Goal: Information Seeking & Learning: Find specific fact

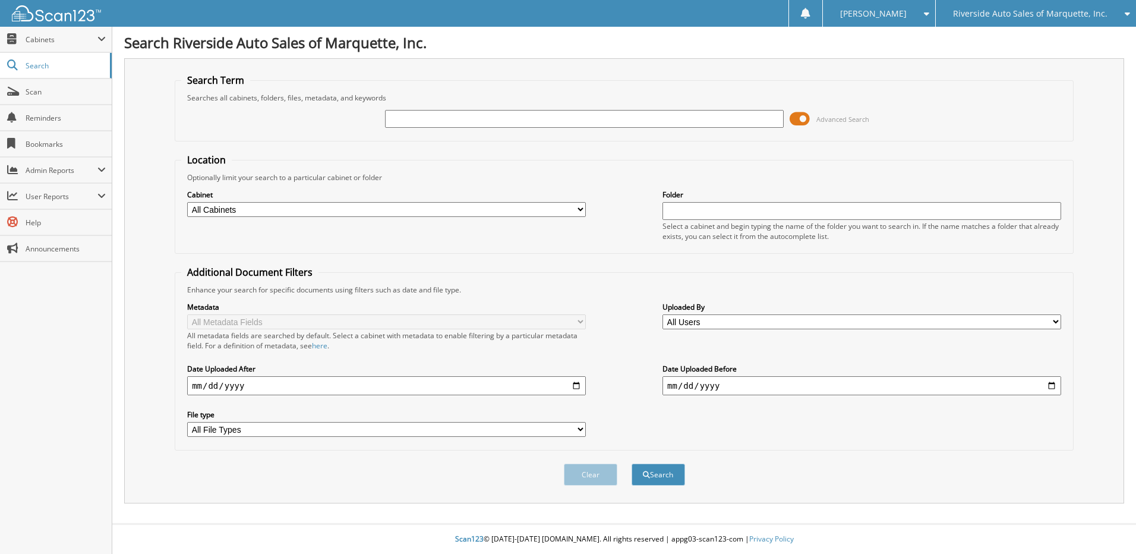
click at [467, 119] on input "text" at bounding box center [584, 119] width 399 height 18
type input "070101512"
click at [795, 121] on span at bounding box center [800, 119] width 20 height 18
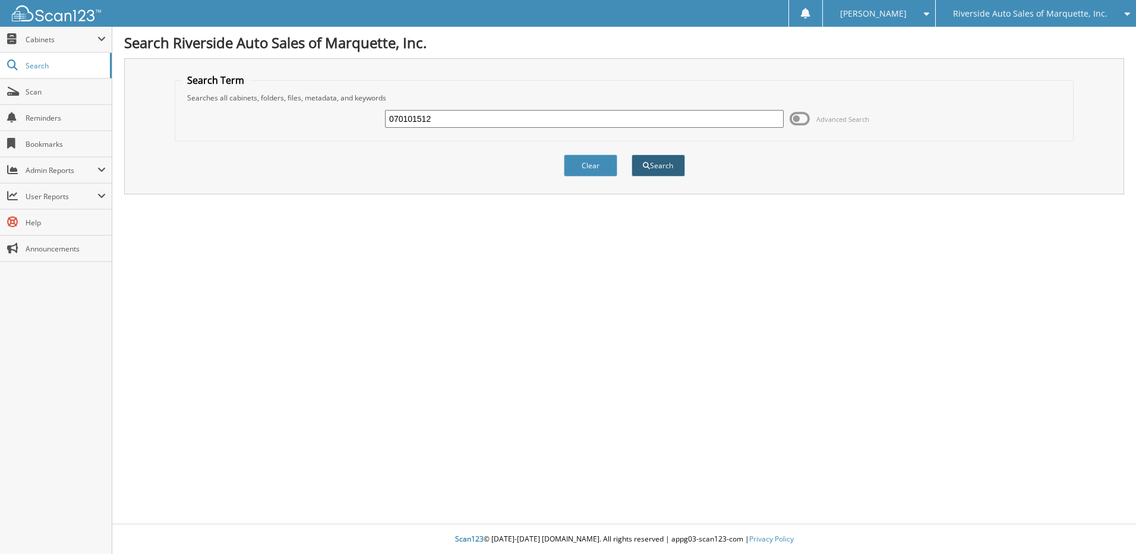
click at [661, 165] on button "Search" at bounding box center [658, 166] width 53 height 22
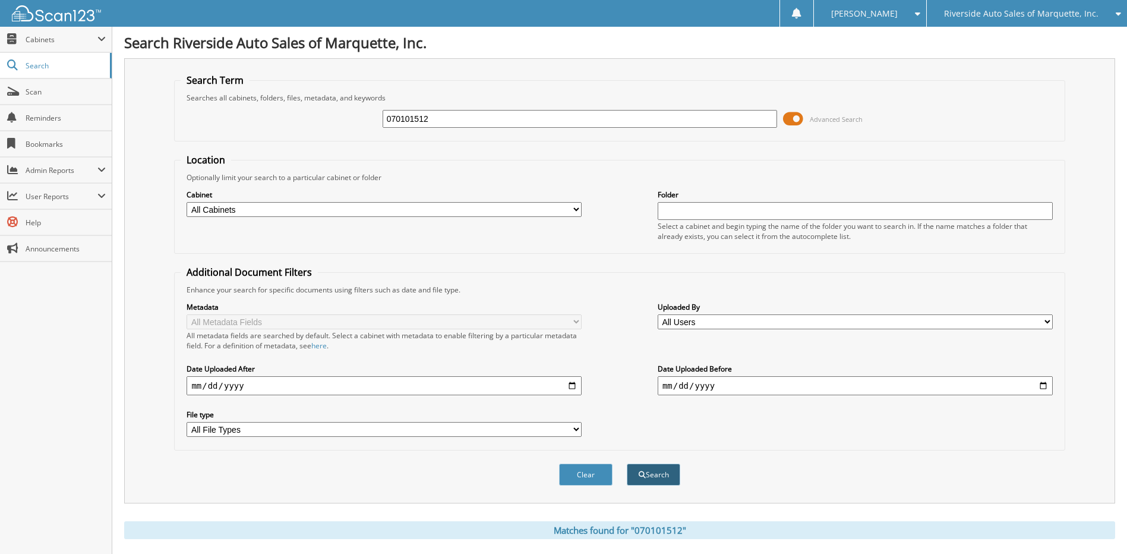
click at [658, 477] on button "Search" at bounding box center [653, 475] width 53 height 22
click at [787, 119] on span at bounding box center [793, 119] width 20 height 18
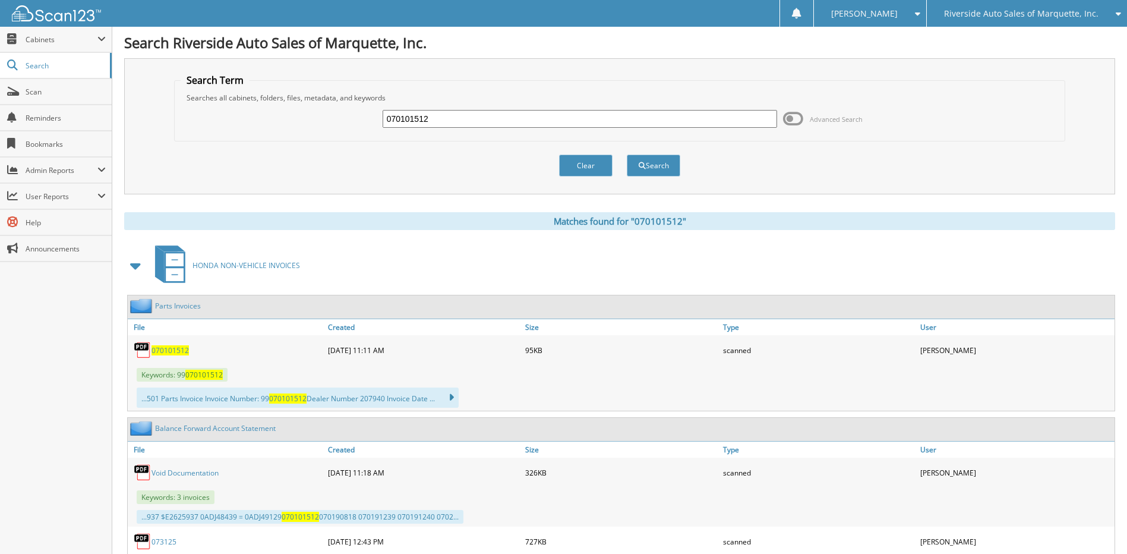
click at [165, 349] on span "070101512" at bounding box center [170, 350] width 37 height 10
click at [433, 122] on input "070101512" at bounding box center [580, 119] width 395 height 18
type input "037932946"
click at [658, 167] on button "Search" at bounding box center [653, 166] width 53 height 22
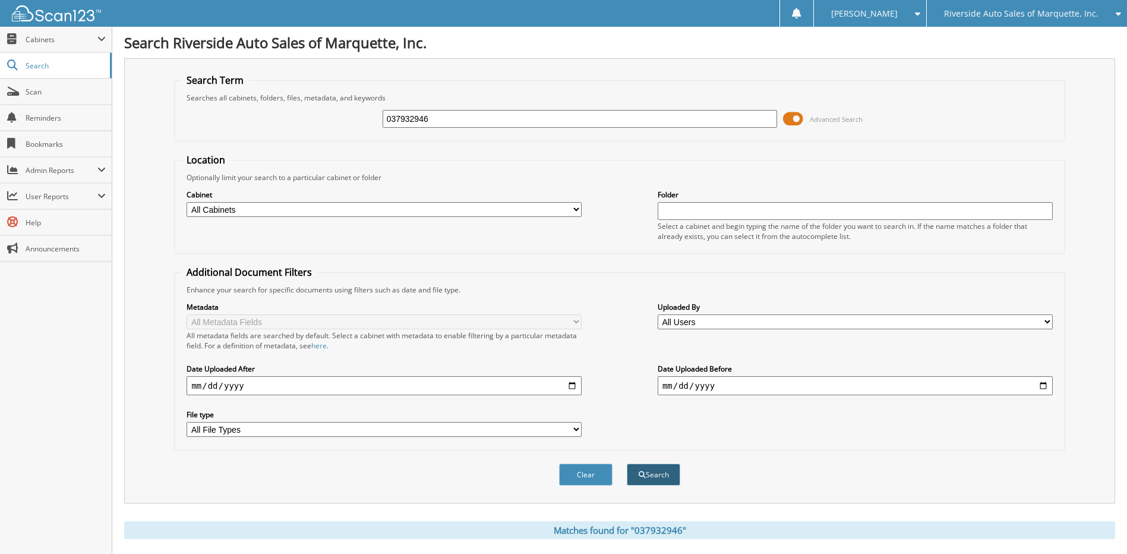
click at [662, 475] on button "Search" at bounding box center [653, 475] width 53 height 22
click at [789, 116] on span at bounding box center [793, 119] width 20 height 18
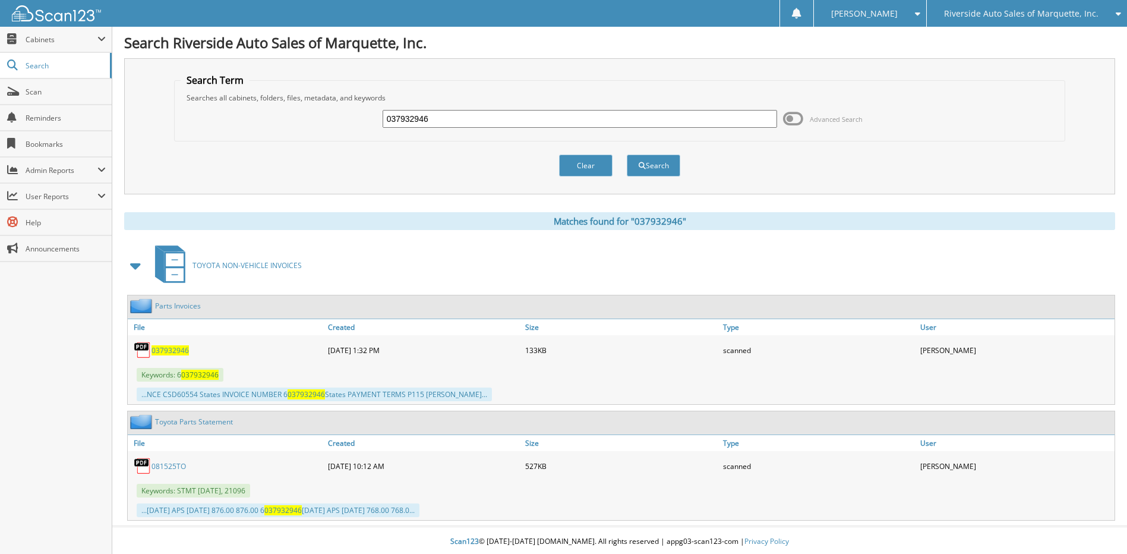
click at [178, 352] on span "037932946" at bounding box center [170, 350] width 37 height 10
click at [453, 121] on input "037932946" at bounding box center [580, 119] width 395 height 18
type input "038245742"
click at [654, 162] on button "Search" at bounding box center [653, 166] width 53 height 22
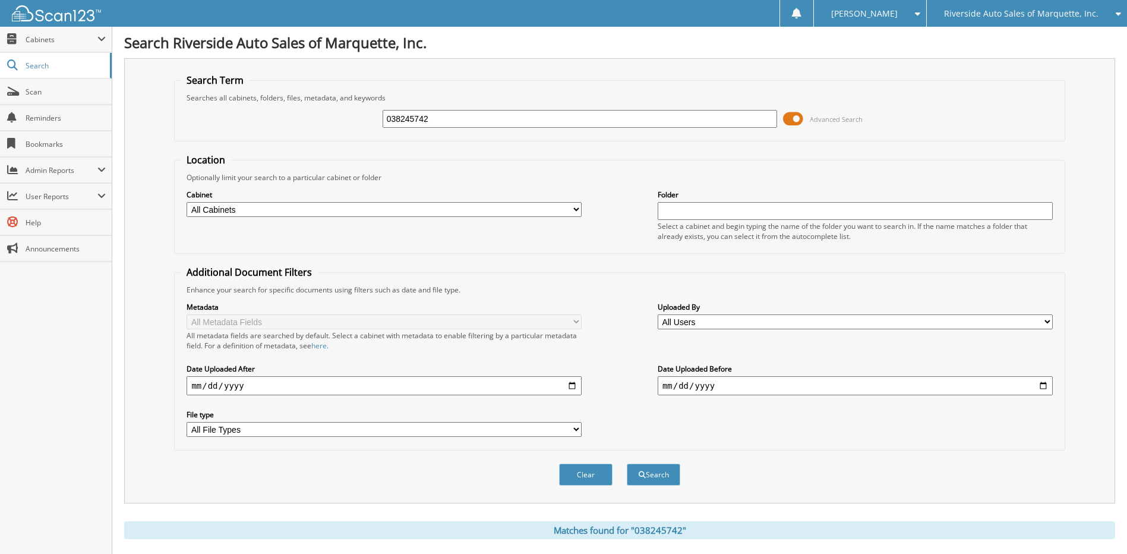
click at [786, 123] on span at bounding box center [793, 119] width 20 height 18
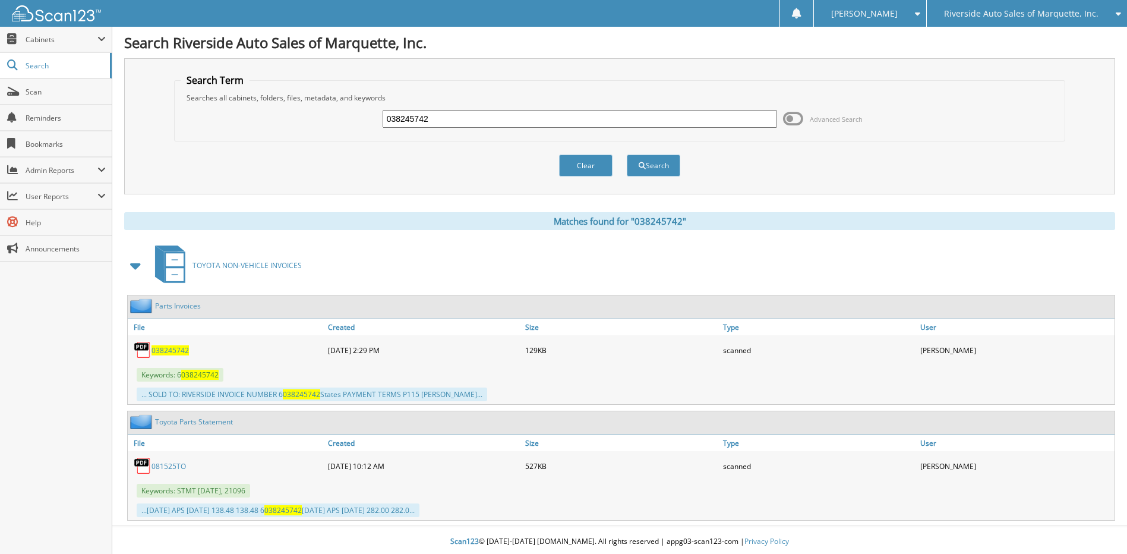
click at [171, 351] on span "038245742" at bounding box center [170, 350] width 37 height 10
click at [432, 121] on input "038245742" at bounding box center [580, 119] width 395 height 18
type input "038481266"
click at [656, 165] on button "Search" at bounding box center [653, 166] width 53 height 22
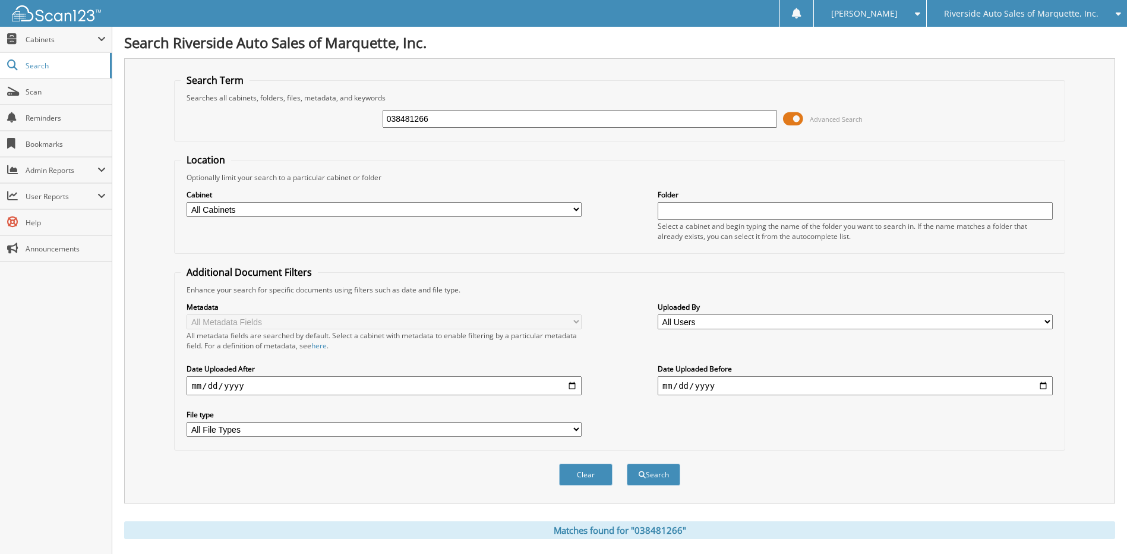
click at [788, 116] on span at bounding box center [793, 119] width 20 height 18
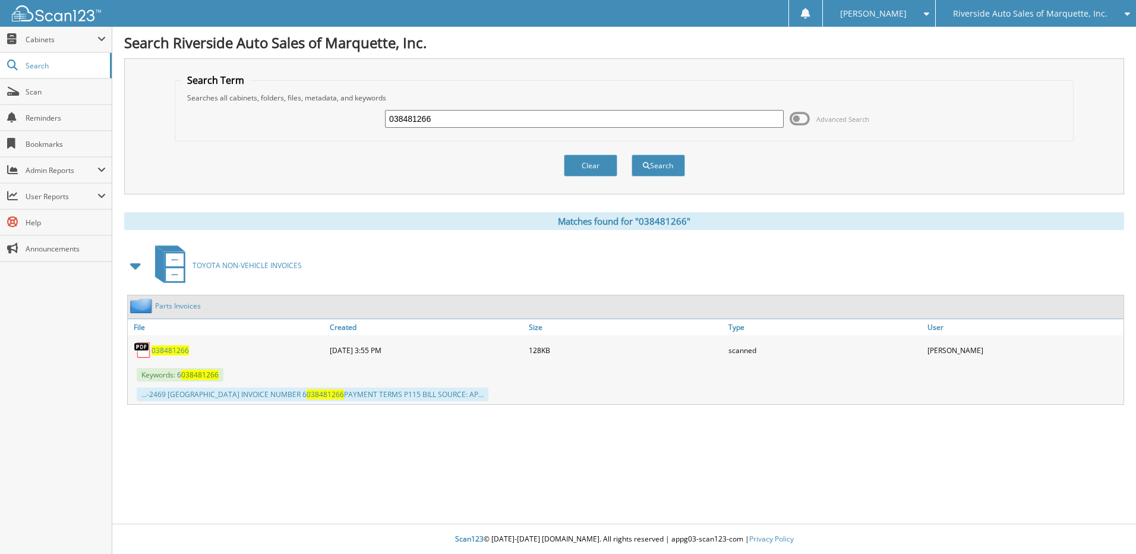
click at [162, 349] on span "038481266" at bounding box center [170, 350] width 37 height 10
click at [457, 124] on input "038481266" at bounding box center [584, 119] width 399 height 18
type input "038694911"
click at [645, 171] on button "Search" at bounding box center [658, 166] width 53 height 22
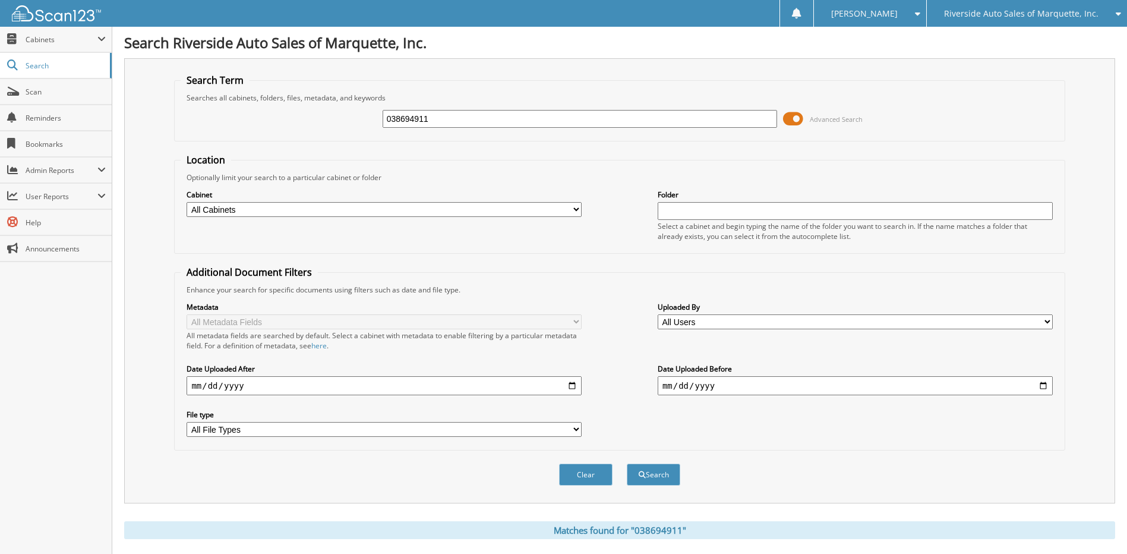
click at [792, 119] on span at bounding box center [793, 119] width 20 height 18
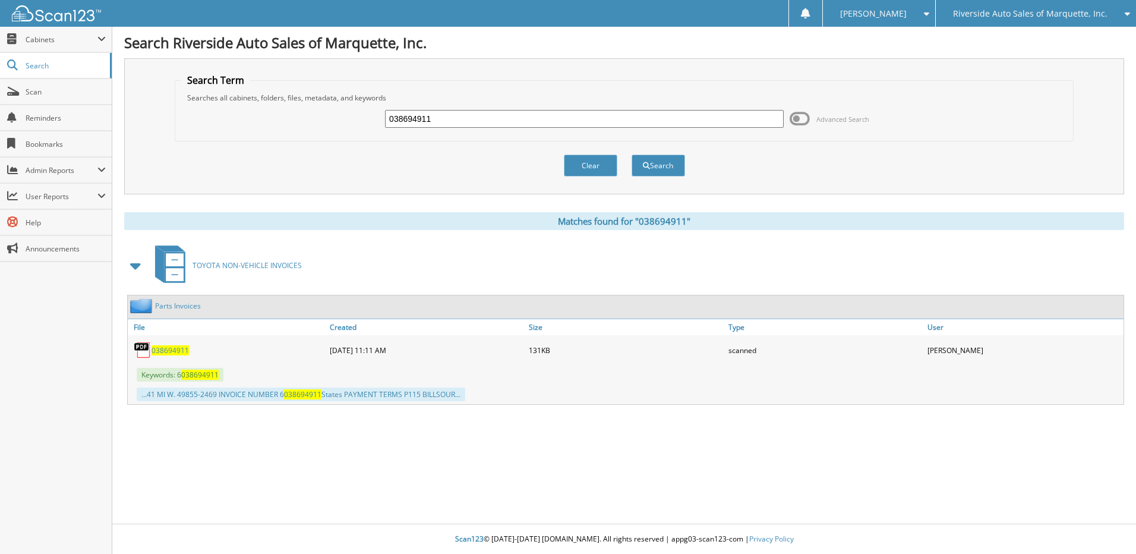
click at [169, 351] on span "038694911" at bounding box center [170, 350] width 37 height 10
click at [465, 121] on input "038694911" at bounding box center [584, 119] width 399 height 18
type input "038821107"
click at [632, 155] on button "Search" at bounding box center [658, 166] width 53 height 22
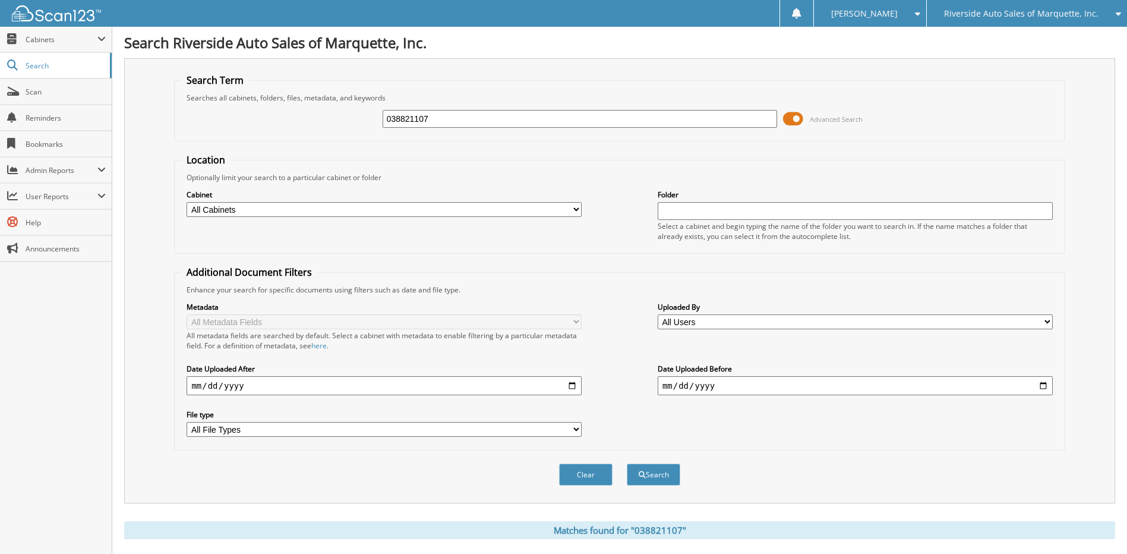
click at [793, 116] on span at bounding box center [793, 119] width 20 height 18
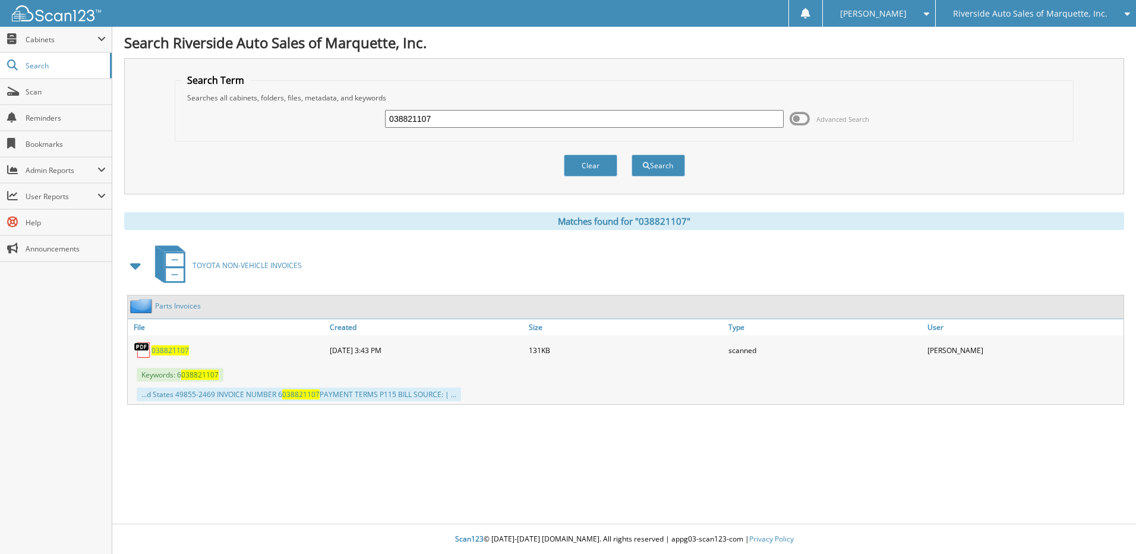
click at [178, 349] on span "038821107" at bounding box center [170, 350] width 37 height 10
click at [436, 121] on input "038821107" at bounding box center [584, 119] width 399 height 18
type input "0"
type input "039013601"
click at [632, 155] on button "Search" at bounding box center [658, 166] width 53 height 22
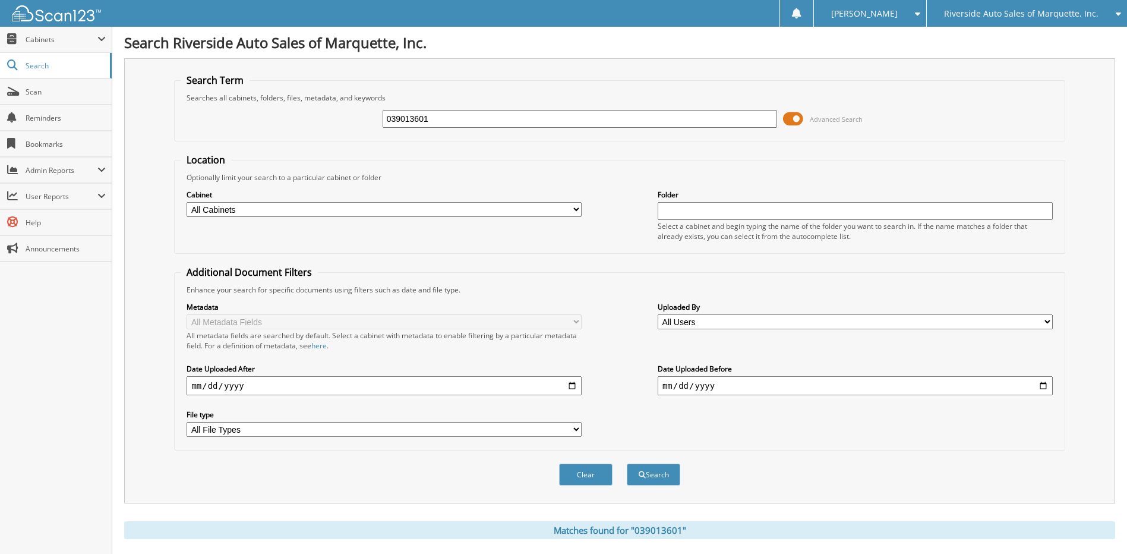
click at [788, 124] on span at bounding box center [793, 119] width 20 height 18
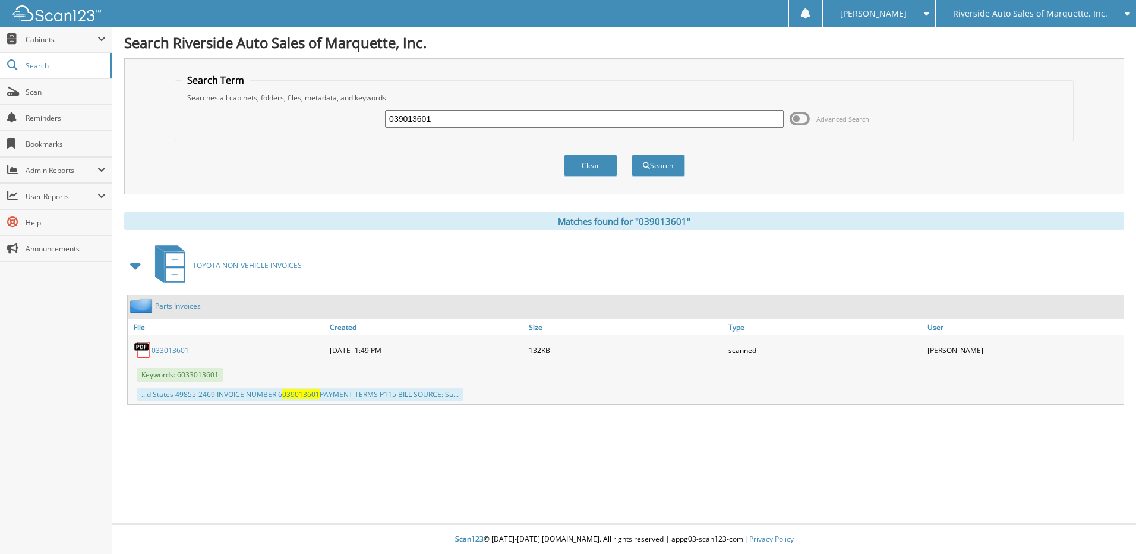
click at [173, 350] on link "033013601" at bounding box center [170, 350] width 37 height 10
click at [450, 122] on input "039013601" at bounding box center [584, 119] width 399 height 18
type input "039013599"
click at [661, 163] on button "Search" at bounding box center [658, 166] width 53 height 22
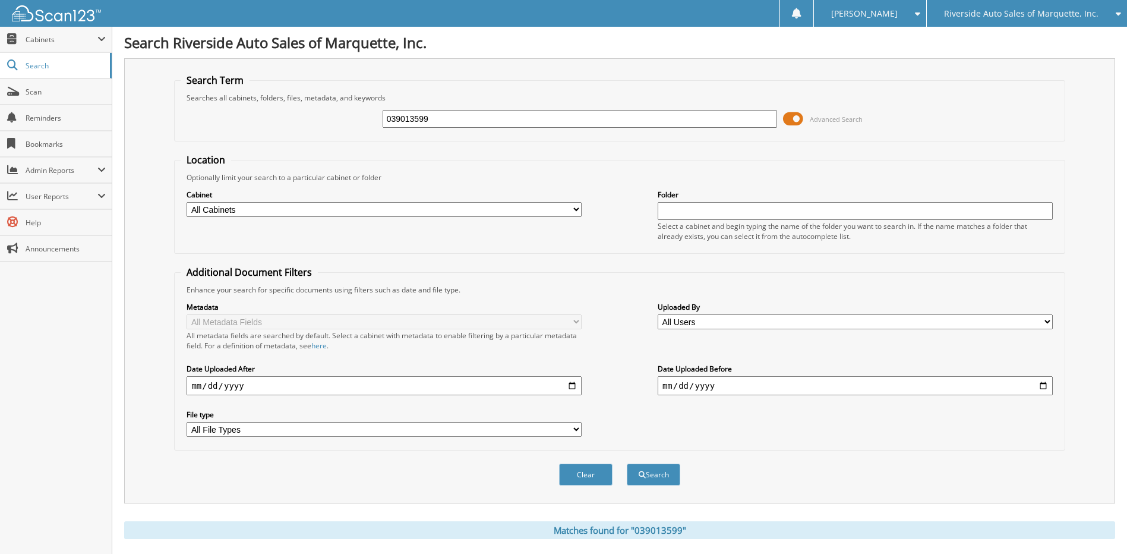
click at [797, 121] on span at bounding box center [793, 119] width 20 height 18
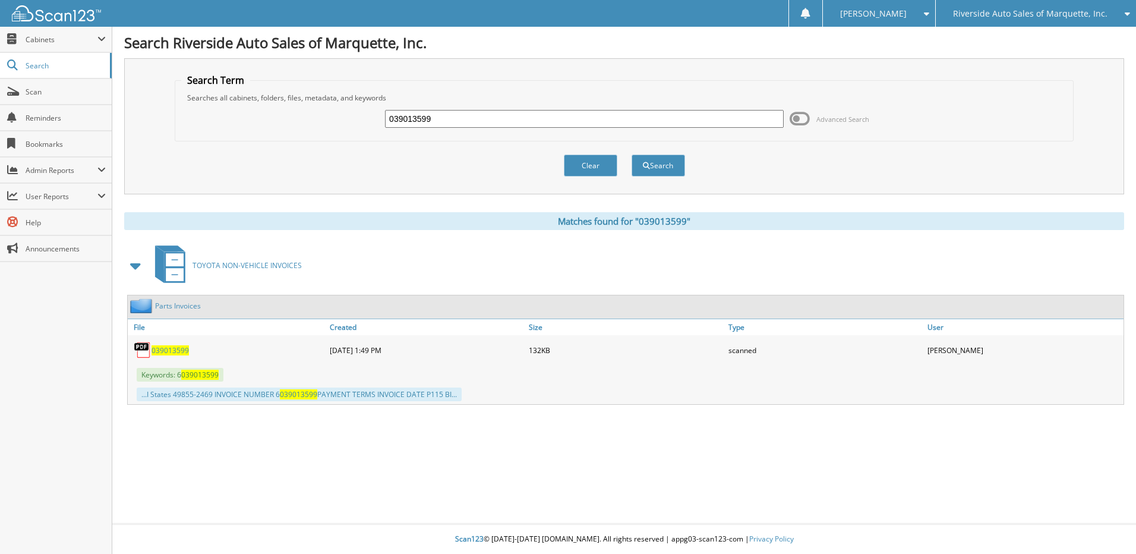
click at [175, 351] on span "039013599" at bounding box center [170, 350] width 37 height 10
click at [438, 116] on input "039013599" at bounding box center [584, 119] width 399 height 18
type input "0"
type input "082201124"
click at [802, 122] on span at bounding box center [800, 119] width 20 height 18
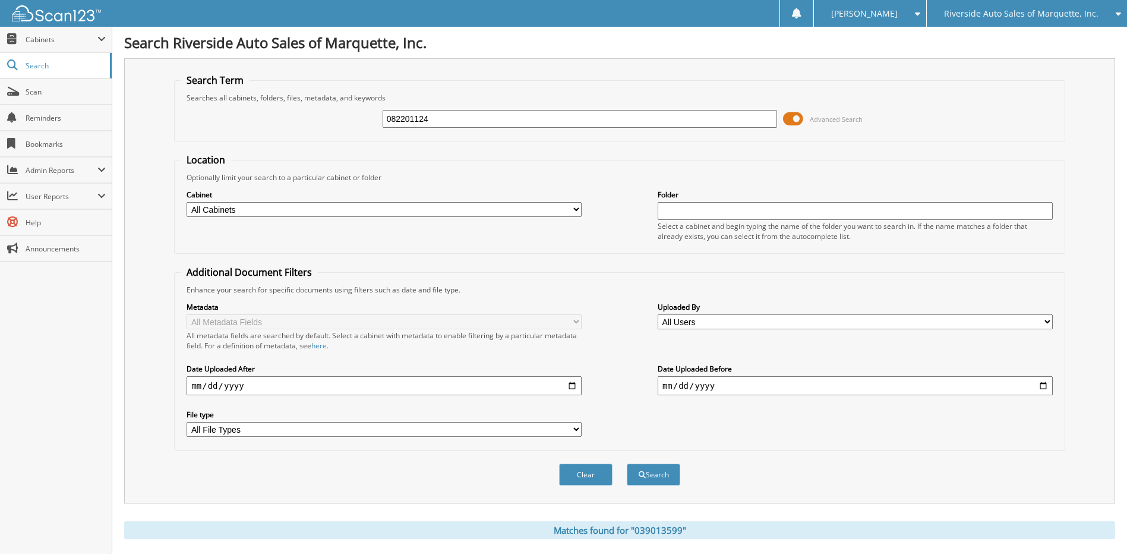
click at [790, 119] on span at bounding box center [793, 119] width 20 height 18
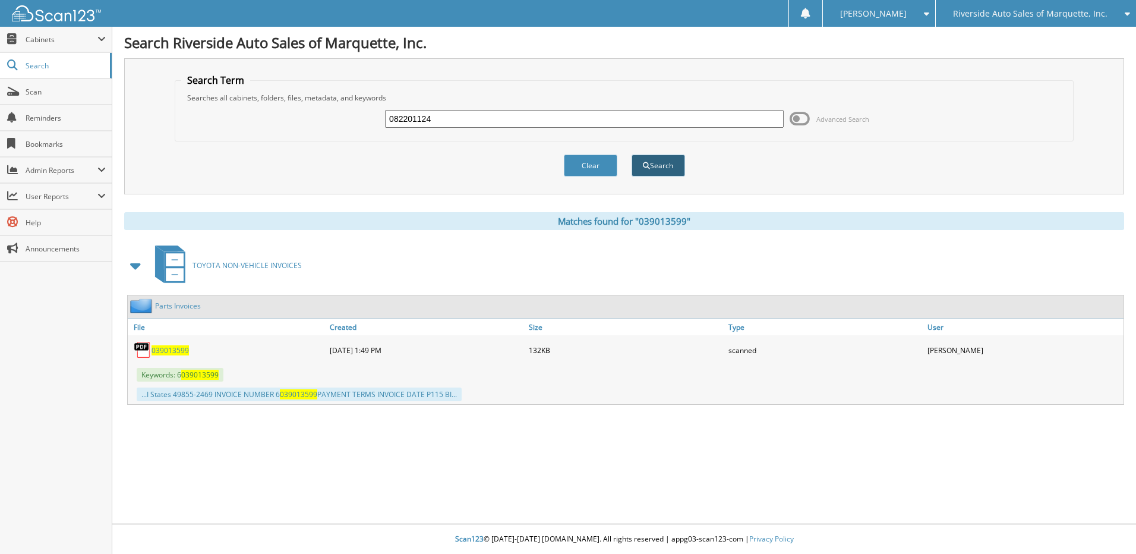
click at [653, 164] on button "Search" at bounding box center [658, 166] width 53 height 22
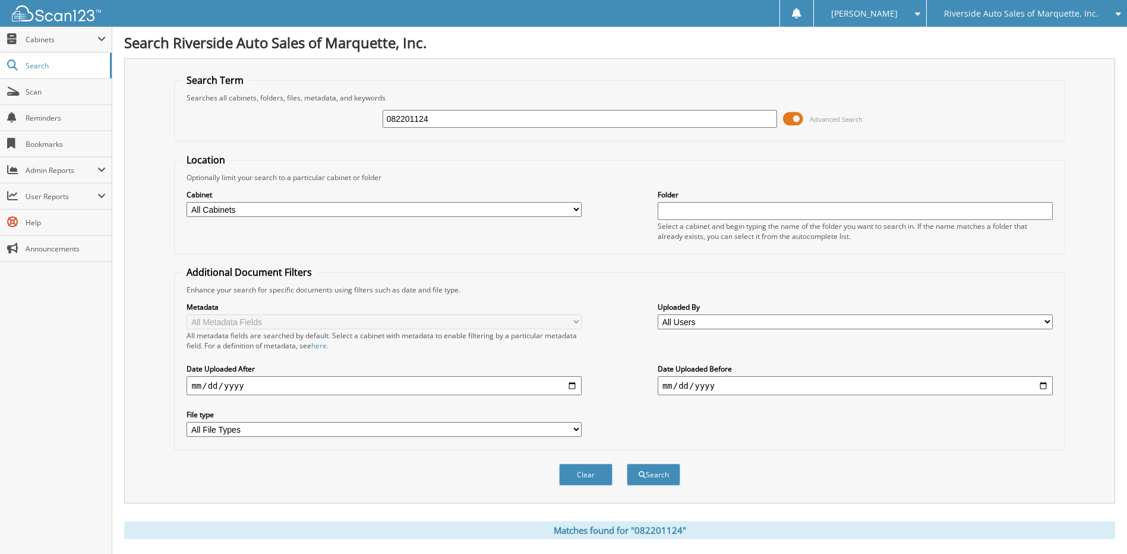
click at [791, 118] on span at bounding box center [793, 119] width 20 height 18
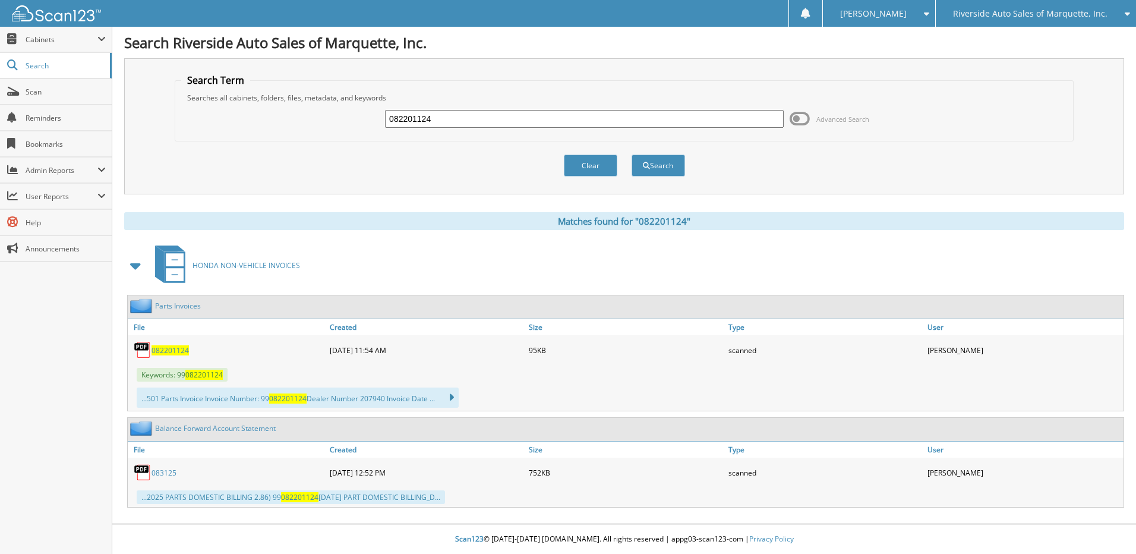
click at [178, 351] on span "082201124" at bounding box center [170, 350] width 37 height 10
click at [466, 116] on input "082201124" at bounding box center [584, 119] width 399 height 18
type input "0"
type input "r"
type input "R80077"
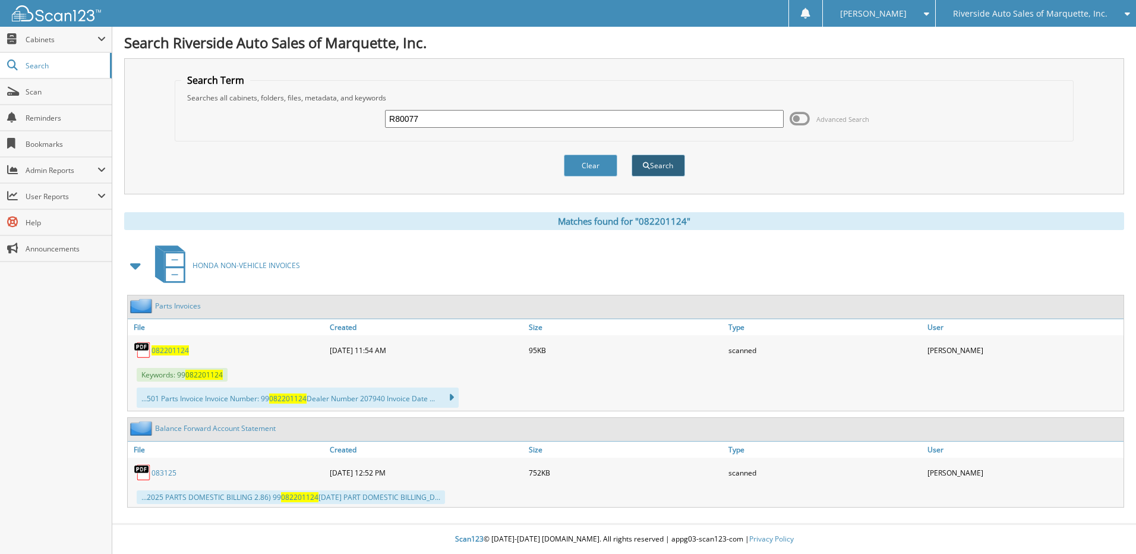
click at [649, 165] on span "submit" at bounding box center [646, 165] width 7 height 7
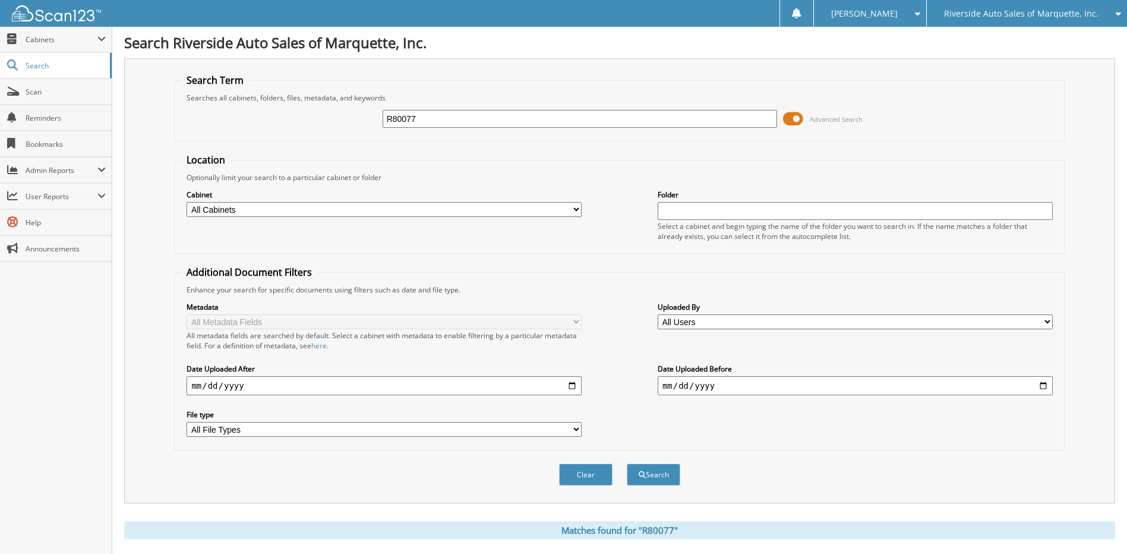
click at [787, 117] on span at bounding box center [793, 119] width 20 height 18
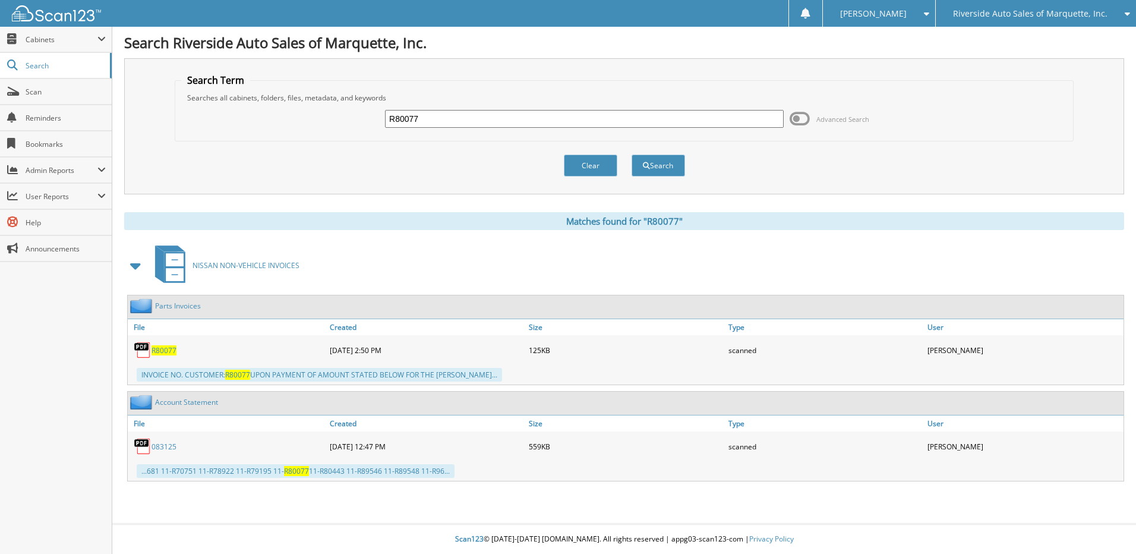
click at [160, 352] on span "R80077" at bounding box center [164, 350] width 25 height 10
click at [439, 119] on input "R80077" at bounding box center [584, 119] width 399 height 18
type input "R"
type input "03920420"
click at [651, 165] on button "Search" at bounding box center [658, 166] width 53 height 22
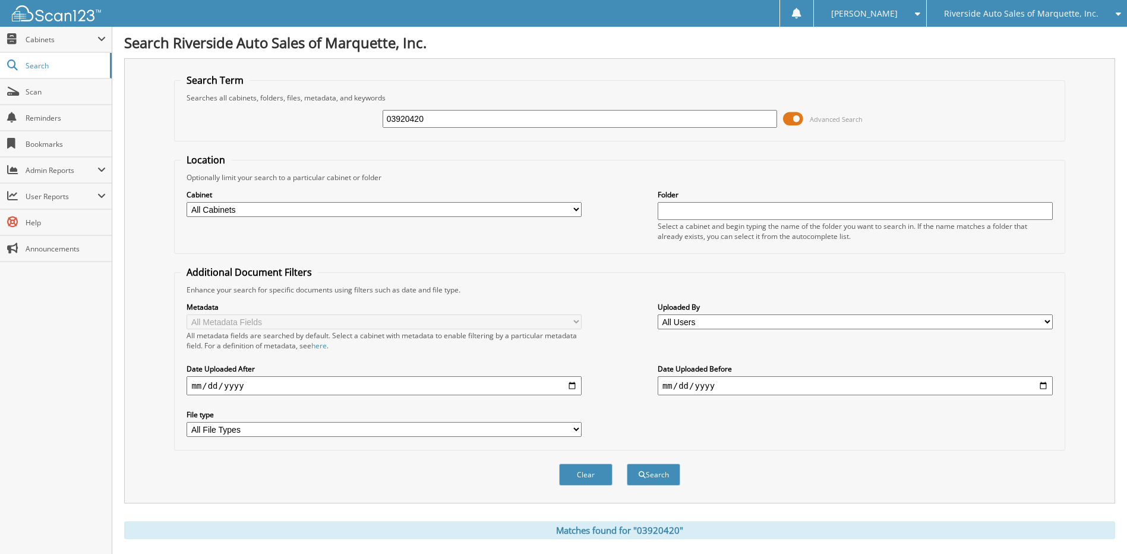
click at [786, 116] on span at bounding box center [793, 119] width 20 height 18
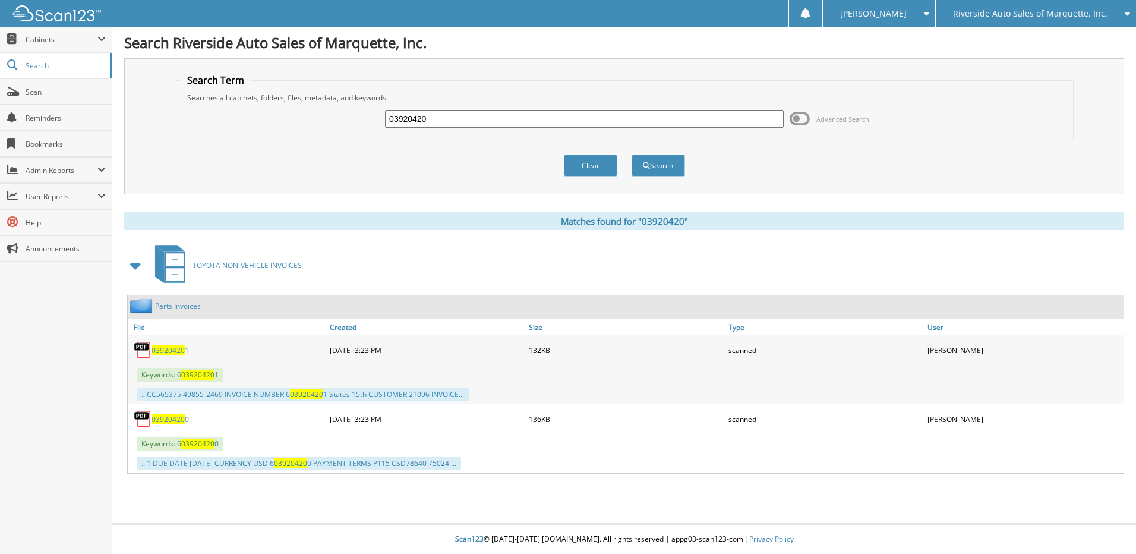
click at [166, 349] on span "03920420" at bounding box center [168, 350] width 33 height 10
click at [437, 119] on input "03920420" at bounding box center [584, 119] width 399 height 18
type input "039204200"
click at [655, 164] on button "Search" at bounding box center [658, 166] width 53 height 22
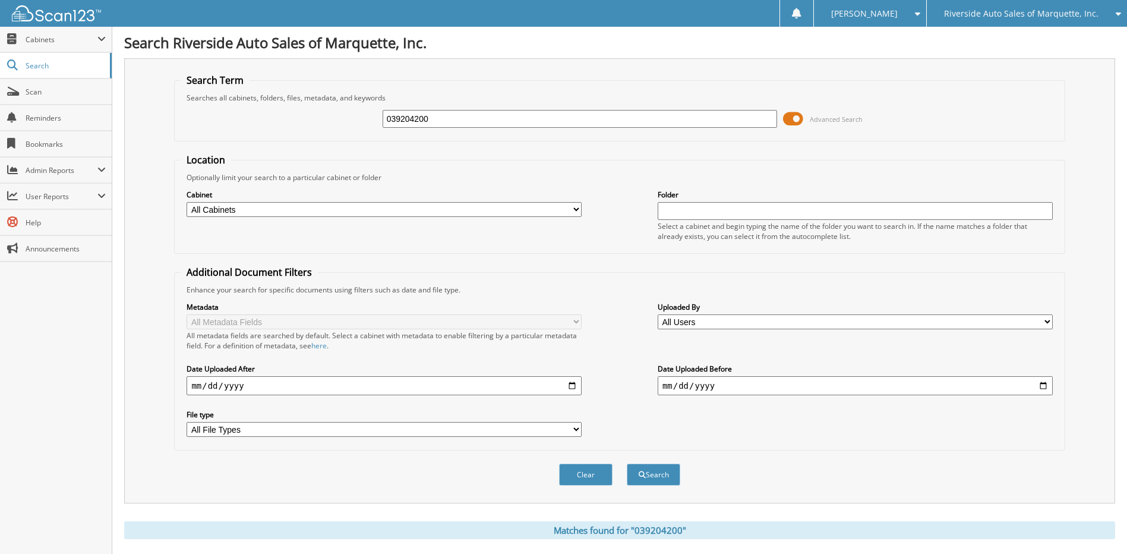
click at [793, 118] on span at bounding box center [793, 119] width 20 height 18
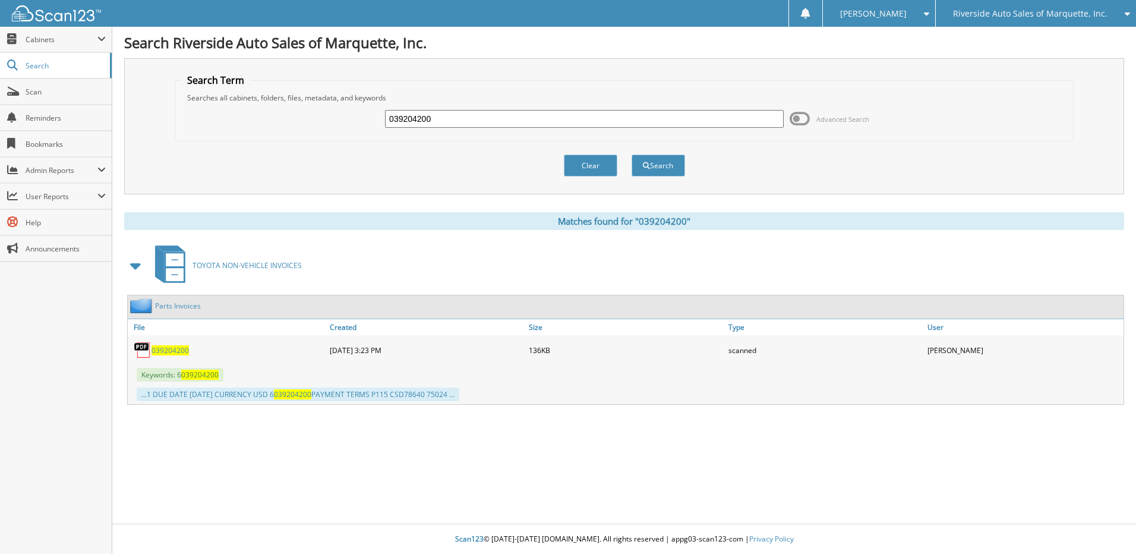
click at [168, 349] on span "039204200" at bounding box center [170, 350] width 37 height 10
click at [446, 120] on input "039204200" at bounding box center [584, 119] width 399 height 18
type input "0"
type input "R98133"
click at [676, 165] on button "Search" at bounding box center [658, 166] width 53 height 22
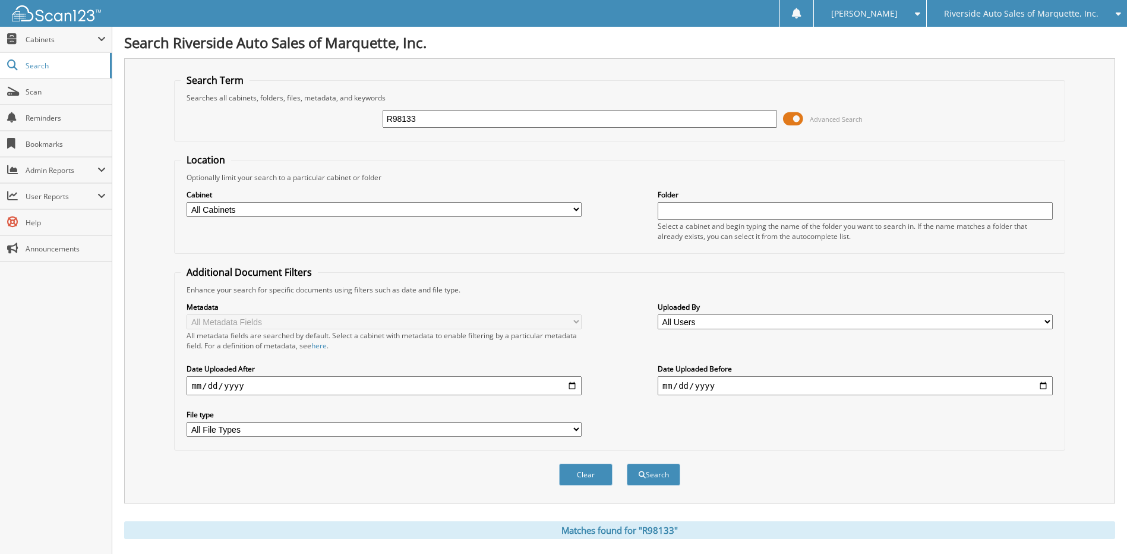
click at [790, 120] on span at bounding box center [793, 119] width 20 height 18
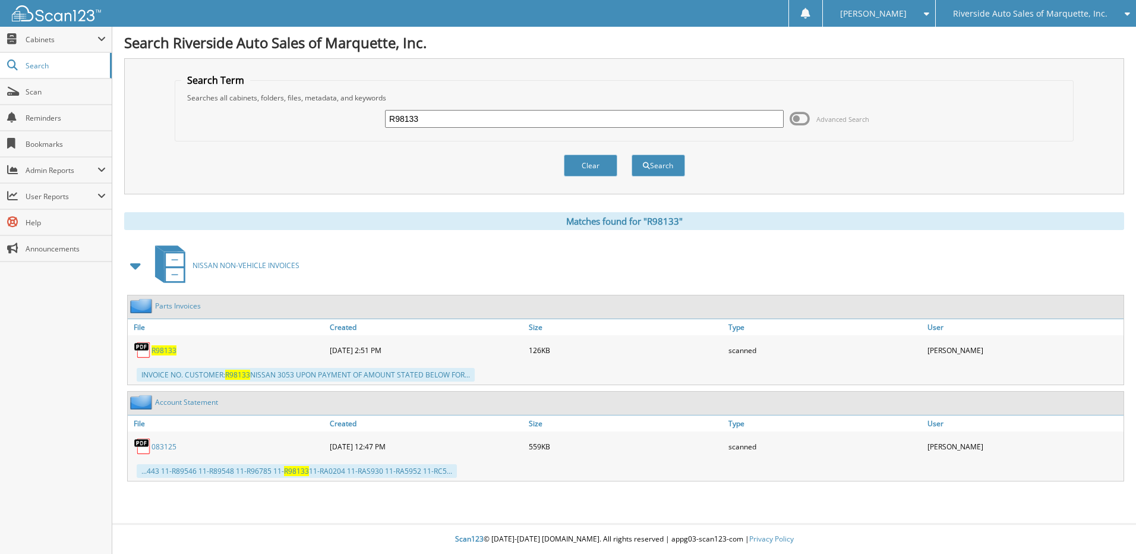
click at [172, 354] on span "R98133" at bounding box center [164, 350] width 25 height 10
